Goal: Use online tool/utility

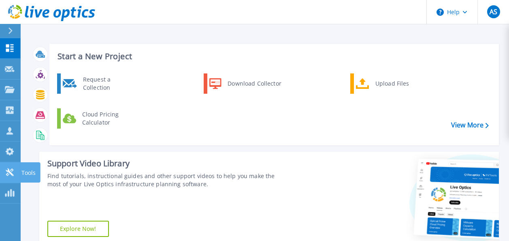
click at [23, 167] on p "Tools" at bounding box center [28, 172] width 14 height 21
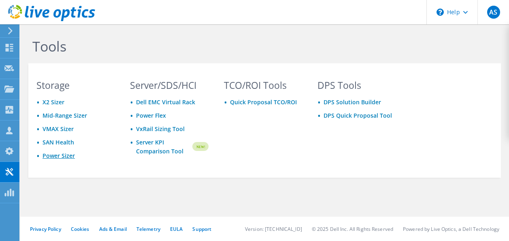
click at [61, 157] on link "Power Sizer" at bounding box center [59, 156] width 32 height 8
click at [342, 40] on h1 "Tools" at bounding box center [262, 46] width 461 height 17
